Goal: Find specific page/section: Find specific page/section

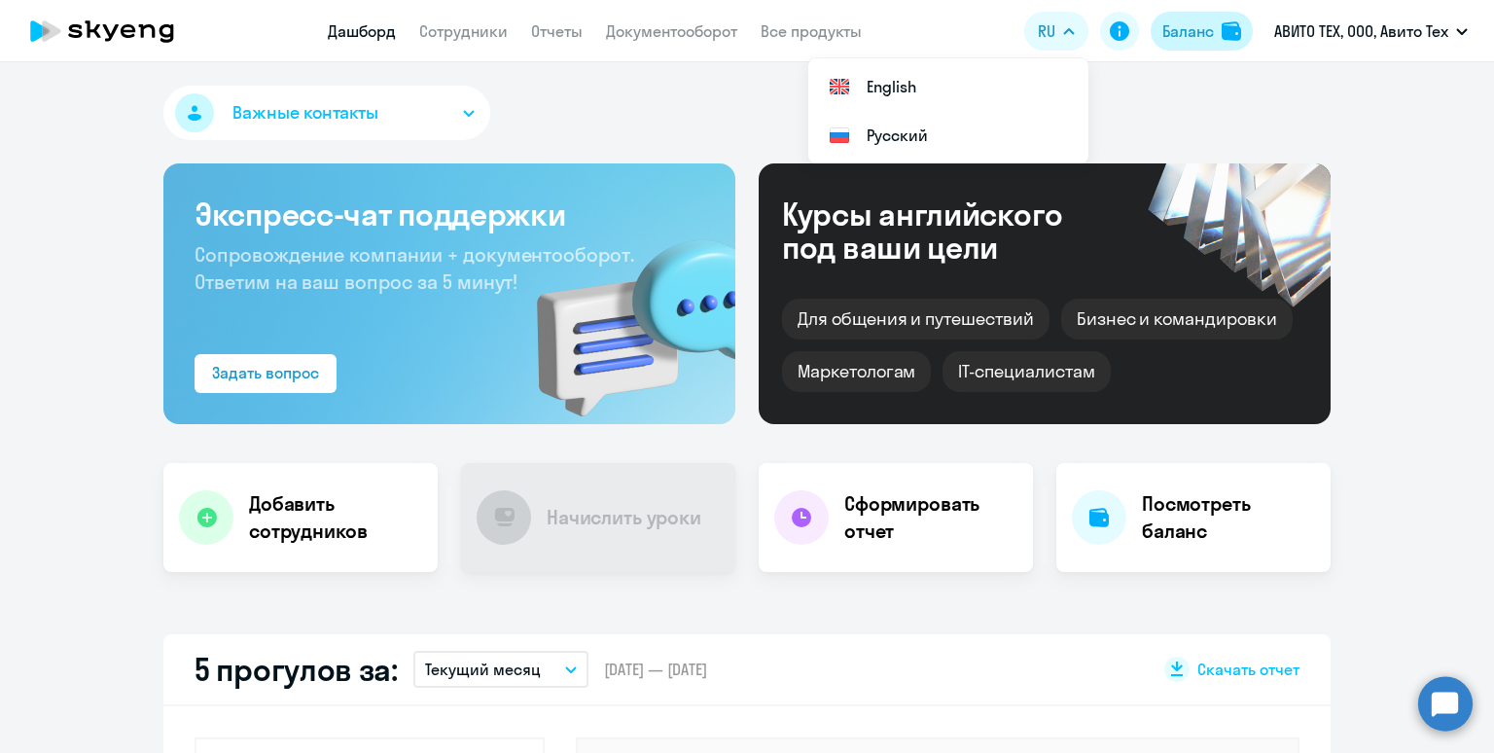
click at [1179, 23] on div "Баланс" at bounding box center [1188, 30] width 52 height 23
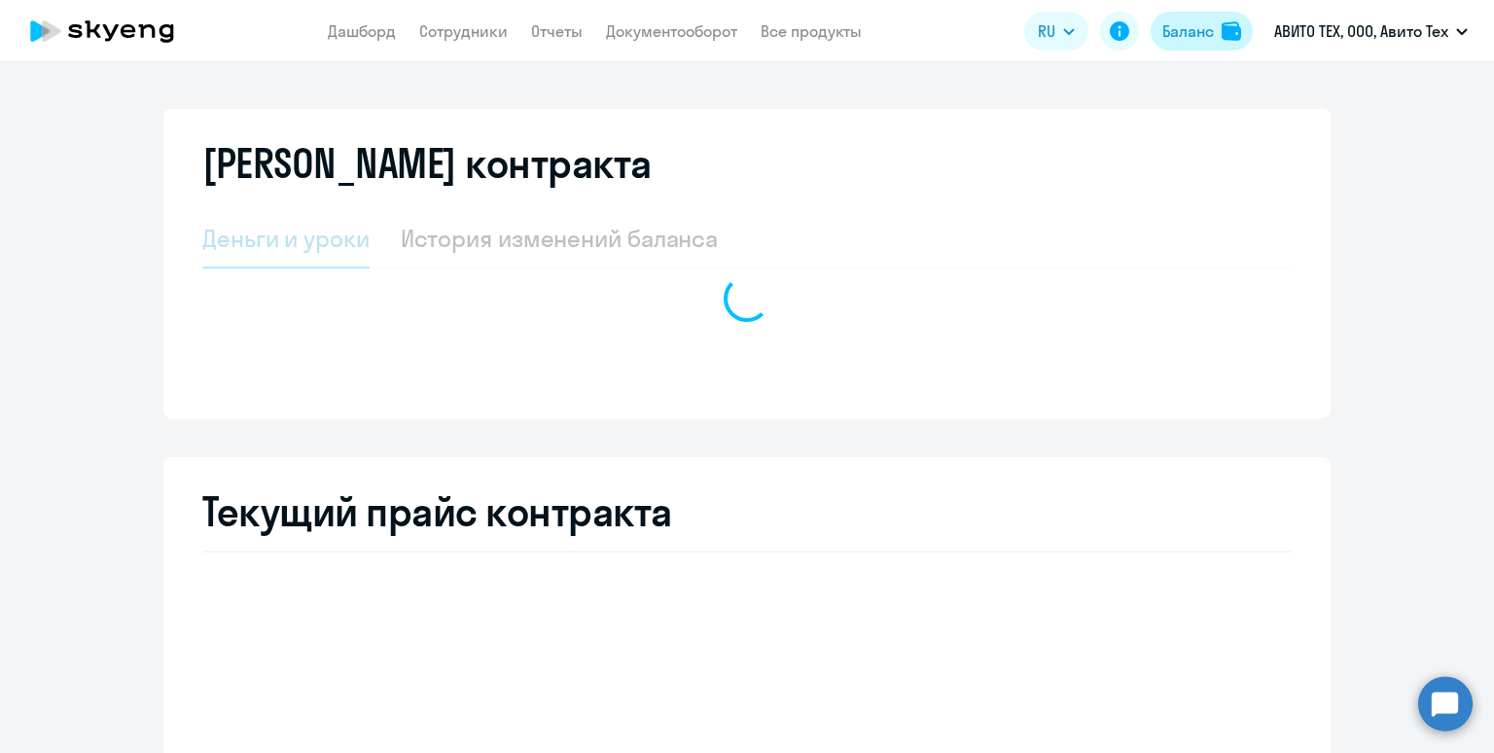
select select "english_adult_not_native_speaker"
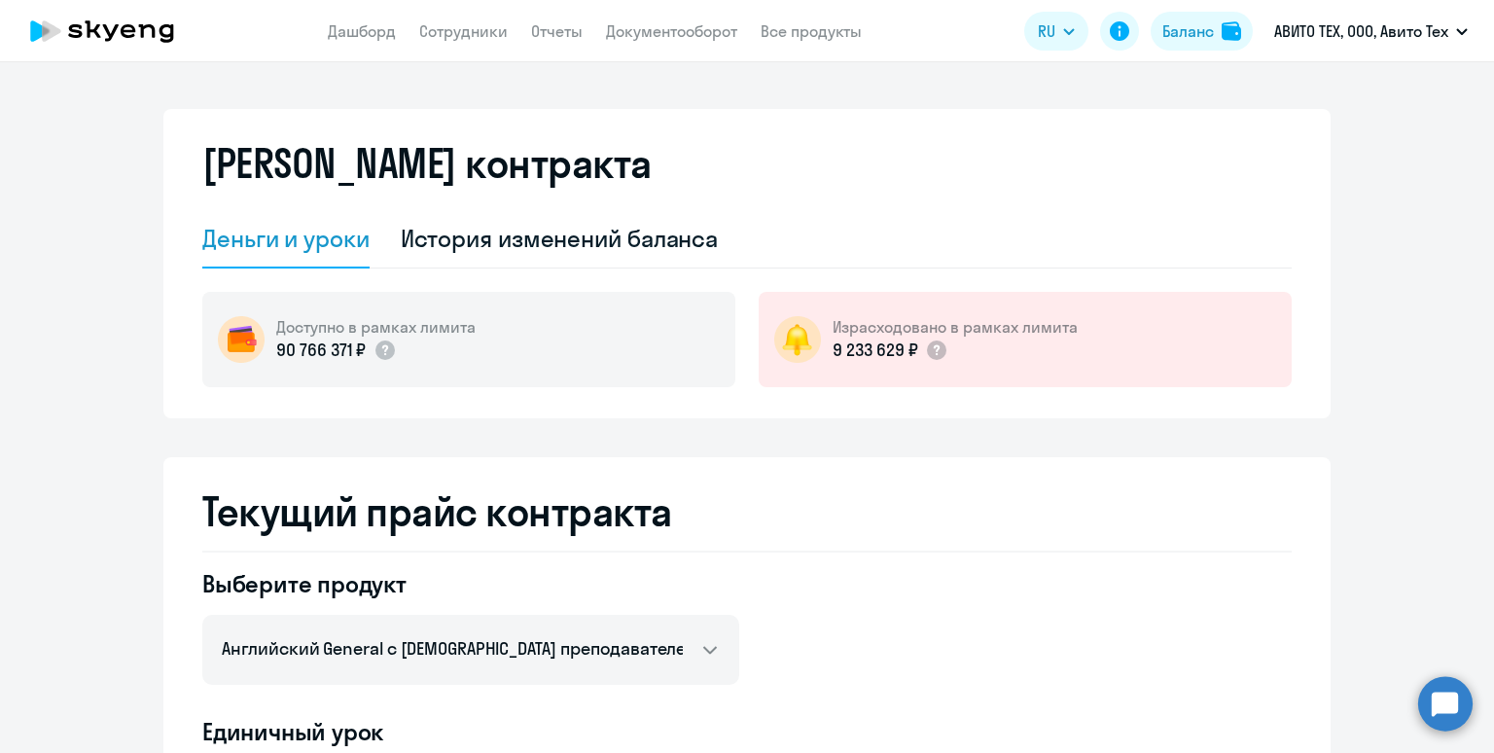
click at [650, 44] on app-menu-item-link "Документооборот" at bounding box center [671, 31] width 131 height 24
click at [649, 28] on link "Документооборот" at bounding box center [671, 30] width 131 height 19
